Goal: Transaction & Acquisition: Purchase product/service

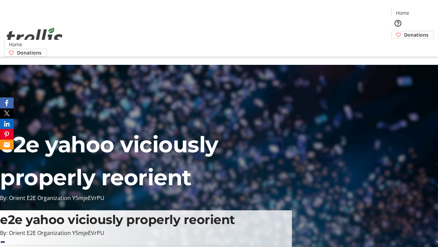
click at [404, 31] on span "Donations" at bounding box center [416, 34] width 24 height 7
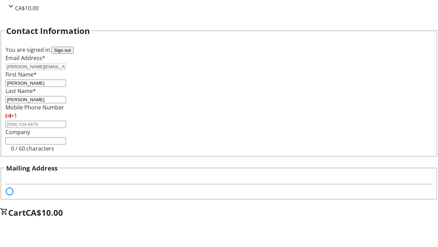
select select "BC"
select select "CA"
